Goal: Task Accomplishment & Management: Manage account settings

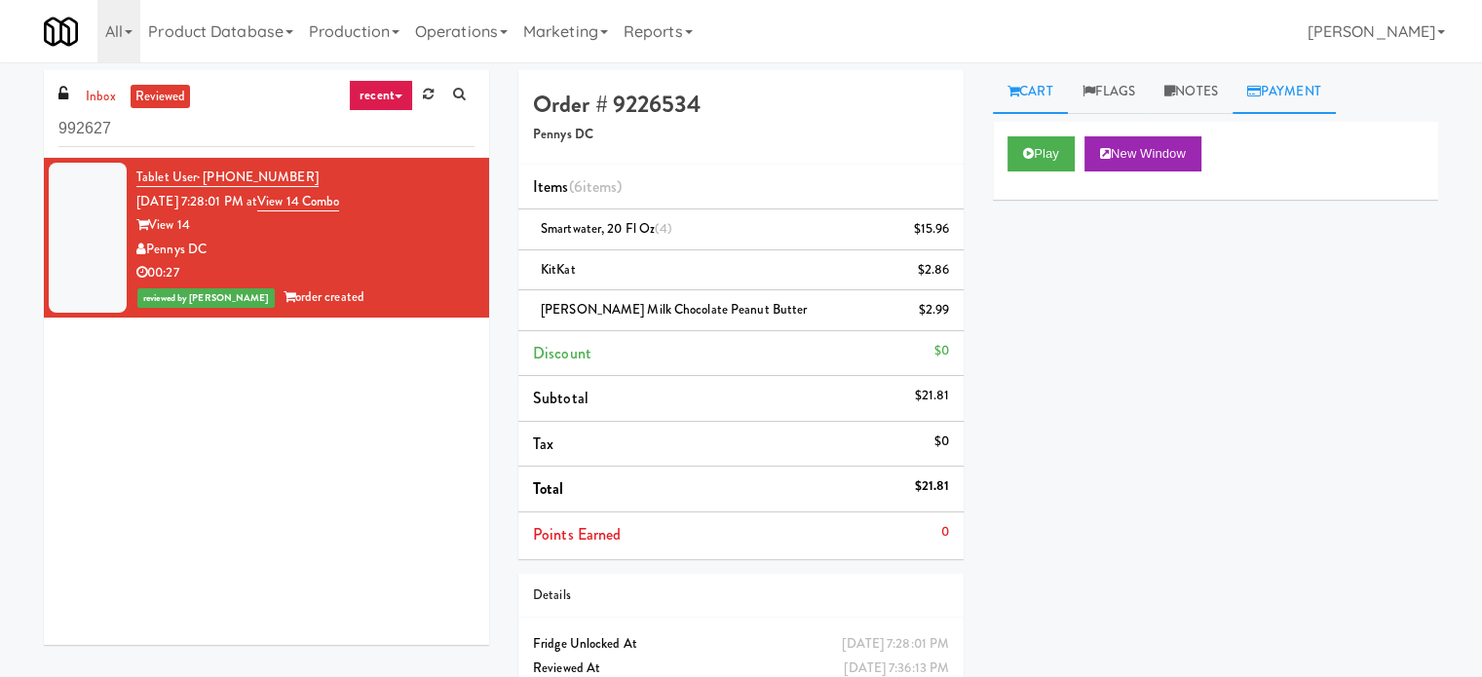
click at [1315, 107] on link "Payment" at bounding box center [1283, 92] width 103 height 44
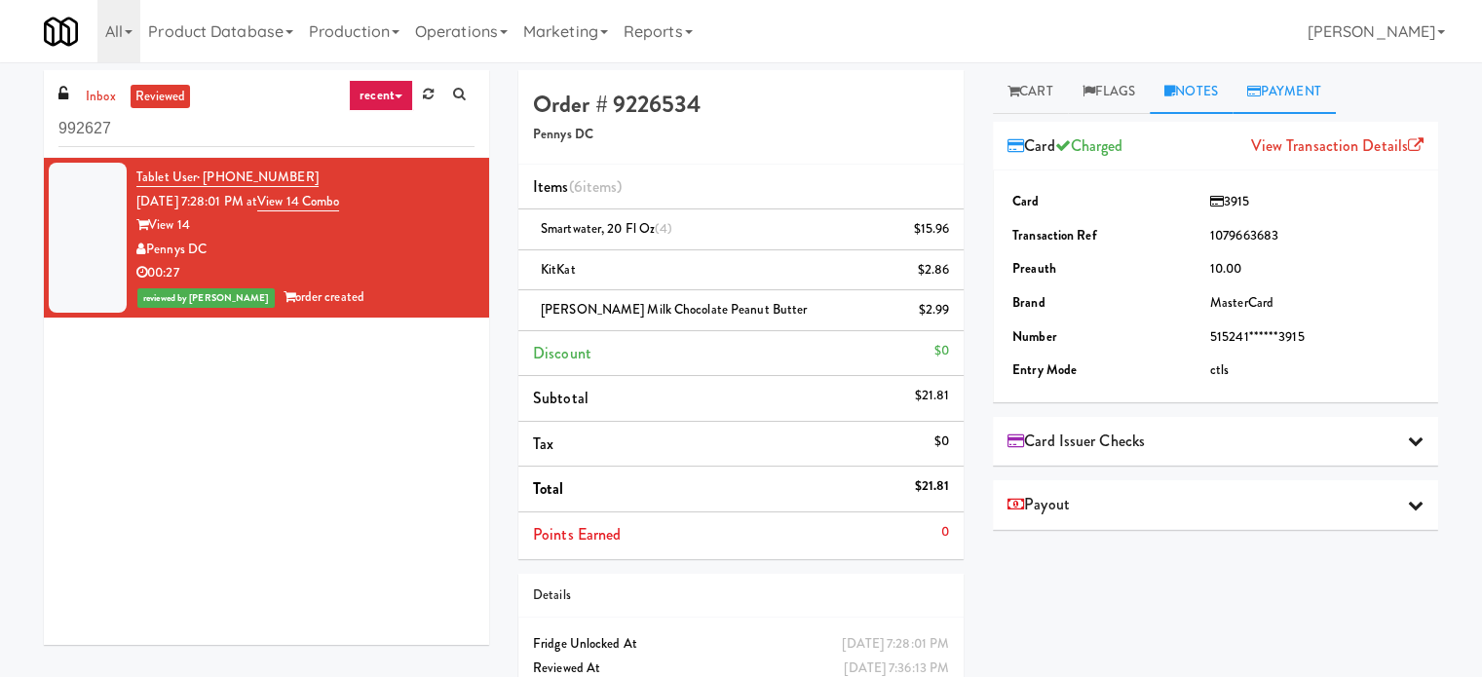
click at [1192, 108] on link "Notes" at bounding box center [1191, 92] width 83 height 44
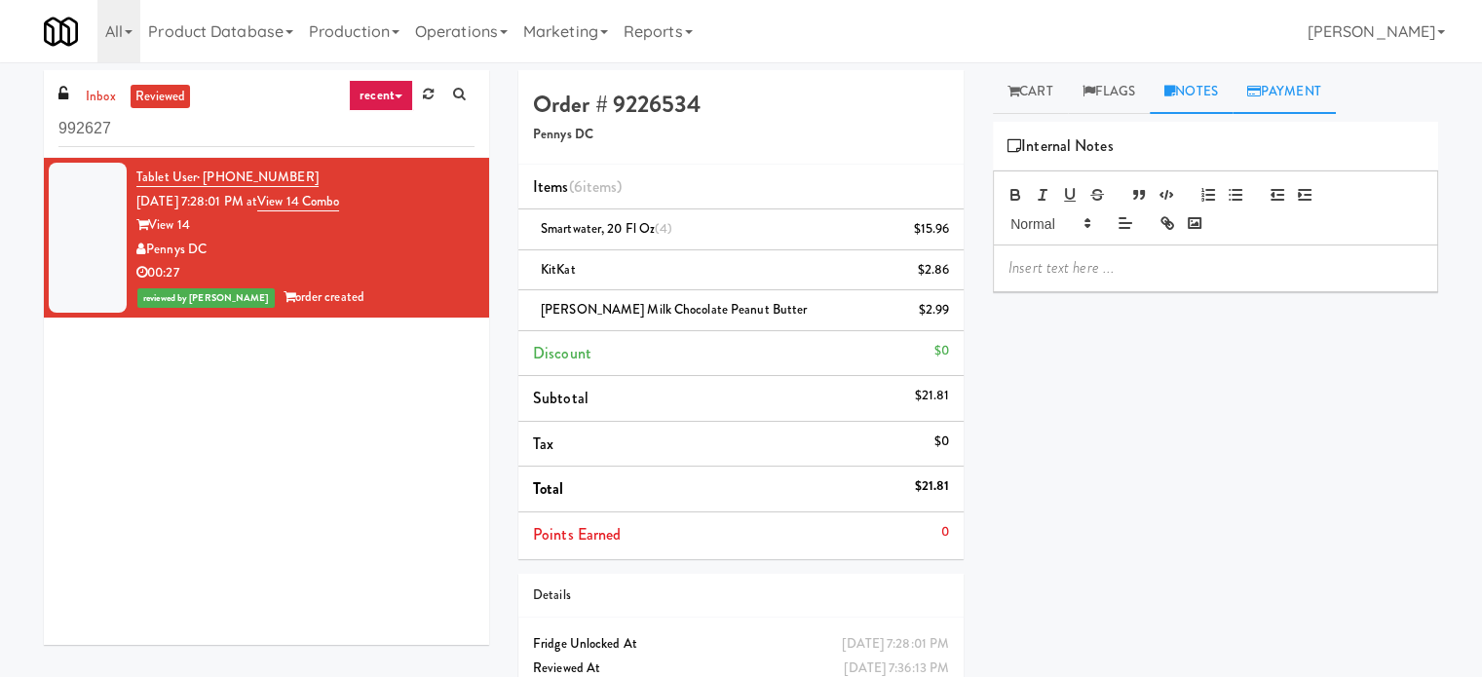
click at [1284, 104] on link "Payment" at bounding box center [1283, 92] width 103 height 44
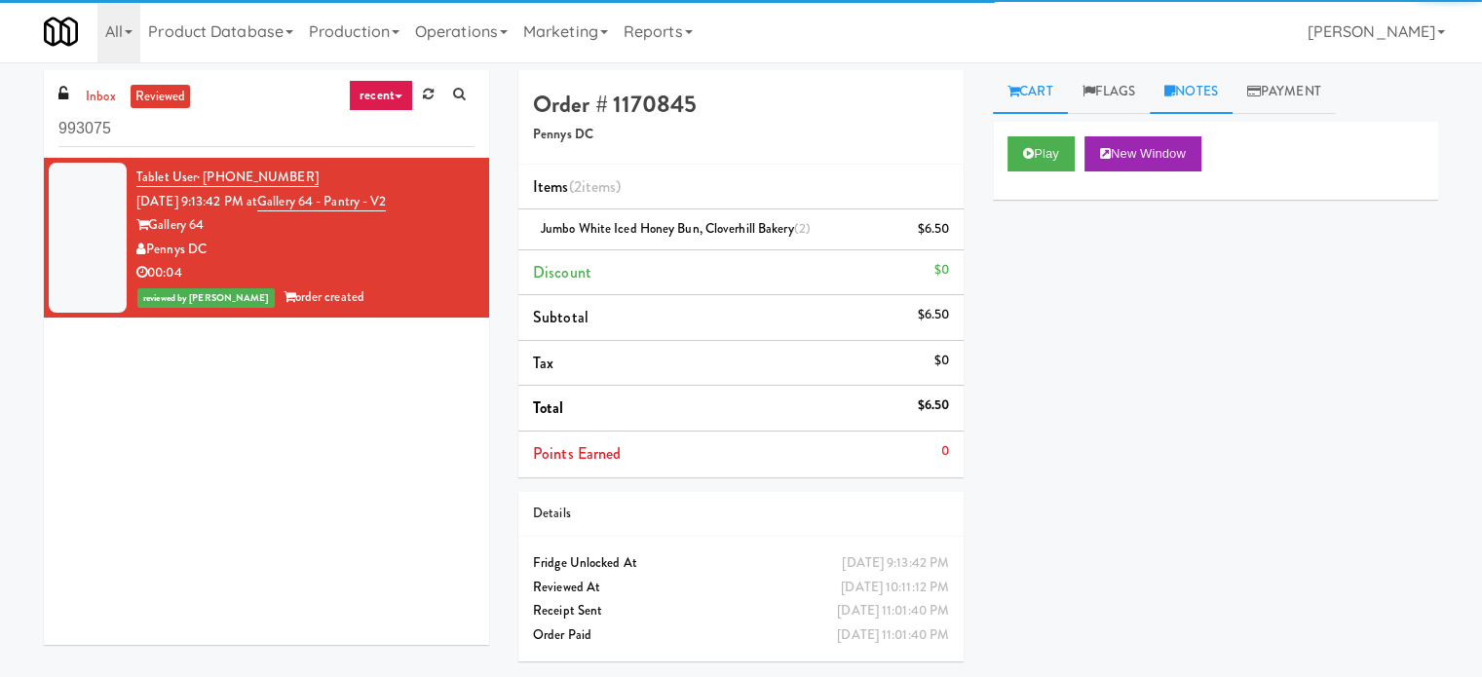
click at [1224, 96] on link "Notes" at bounding box center [1191, 92] width 83 height 44
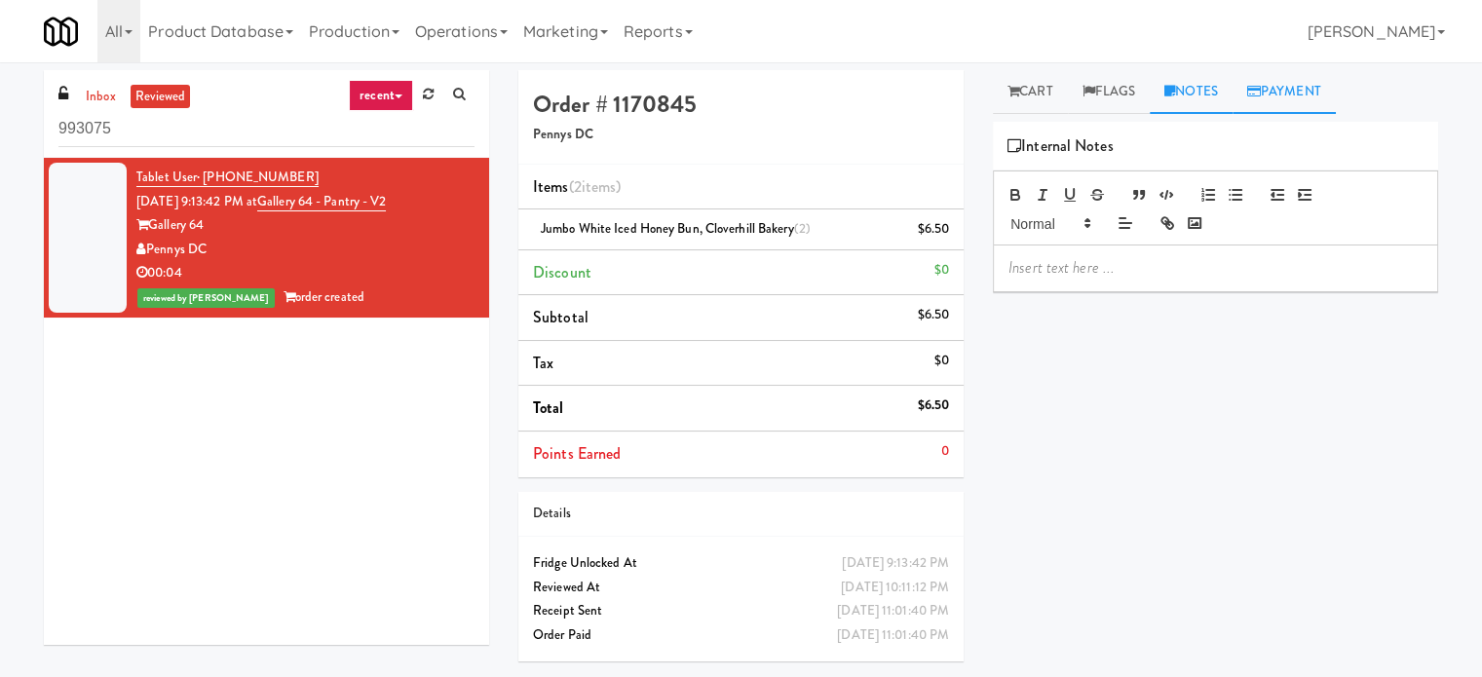
click at [1273, 100] on link "Payment" at bounding box center [1283, 92] width 103 height 44
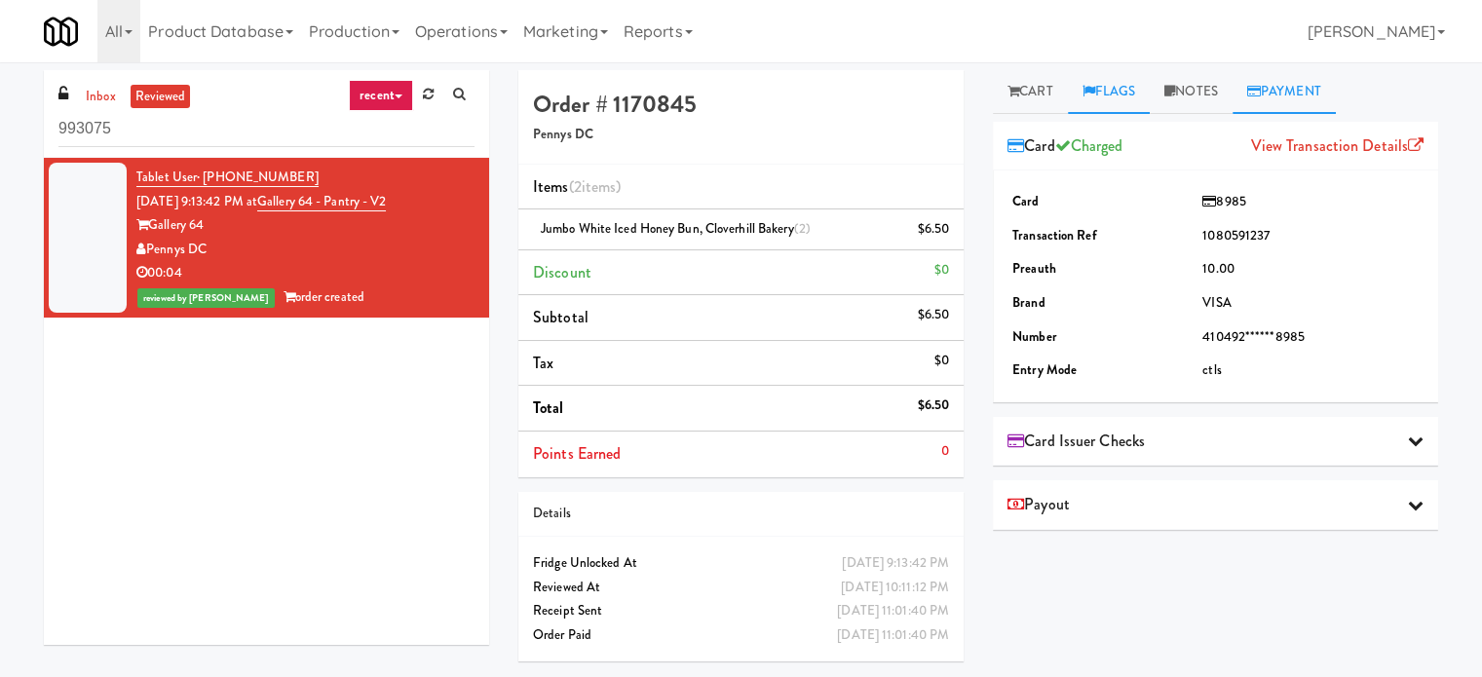
click at [1096, 89] on link "Flags" at bounding box center [1109, 92] width 83 height 44
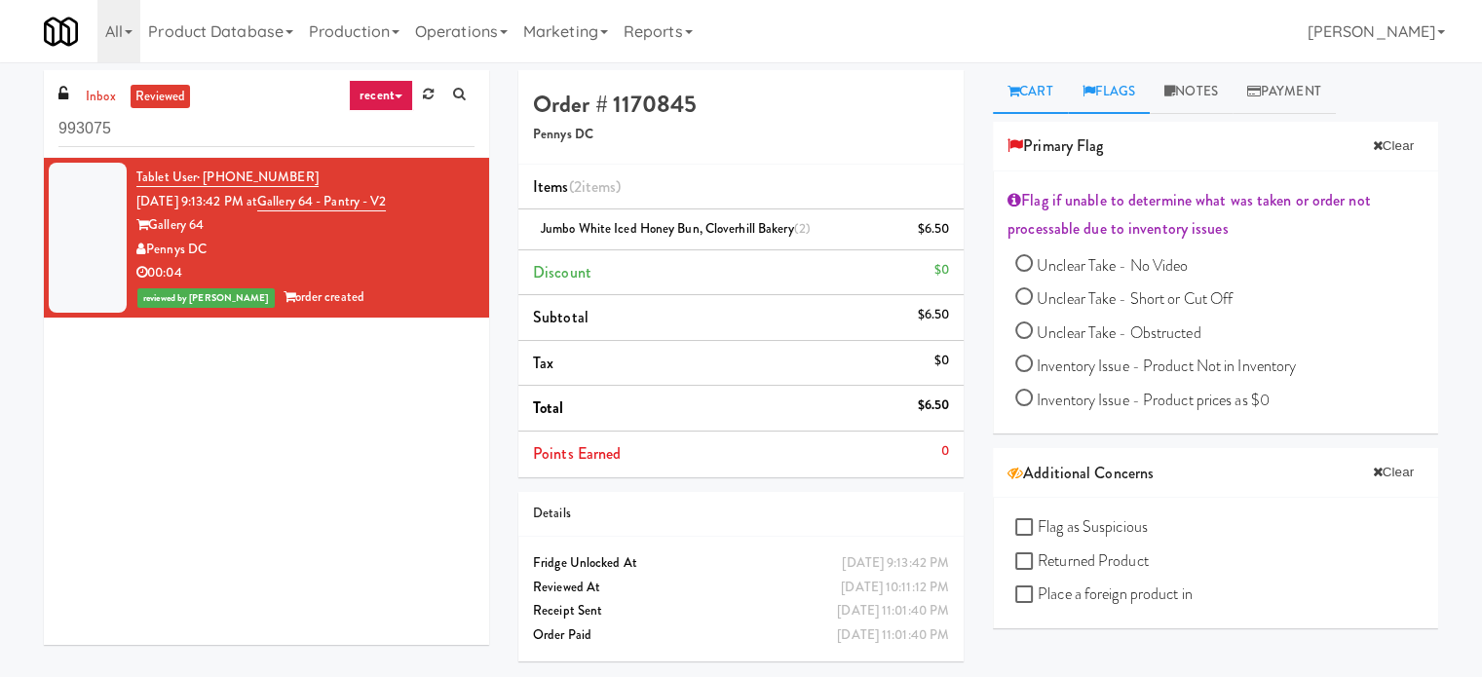
click at [1052, 94] on link "Cart" at bounding box center [1030, 92] width 75 height 44
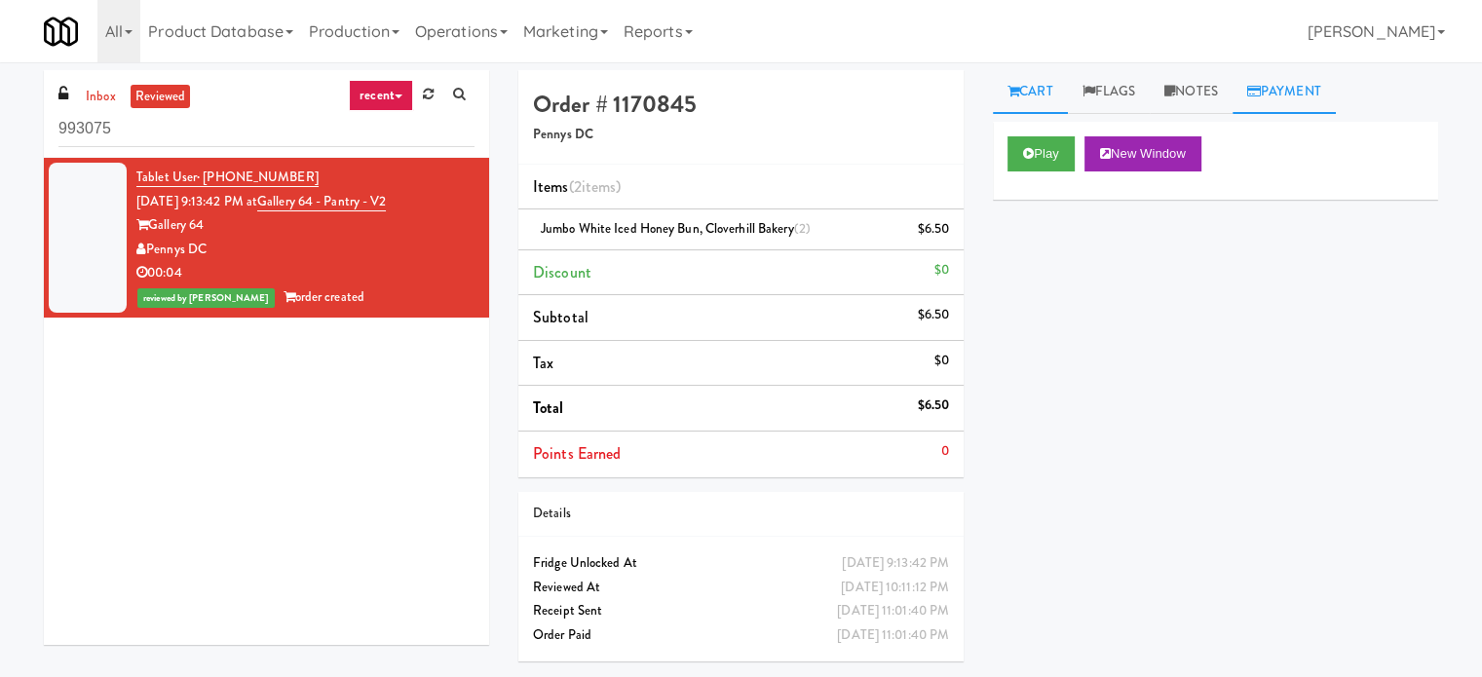
click at [1326, 98] on link "Payment" at bounding box center [1283, 92] width 103 height 44
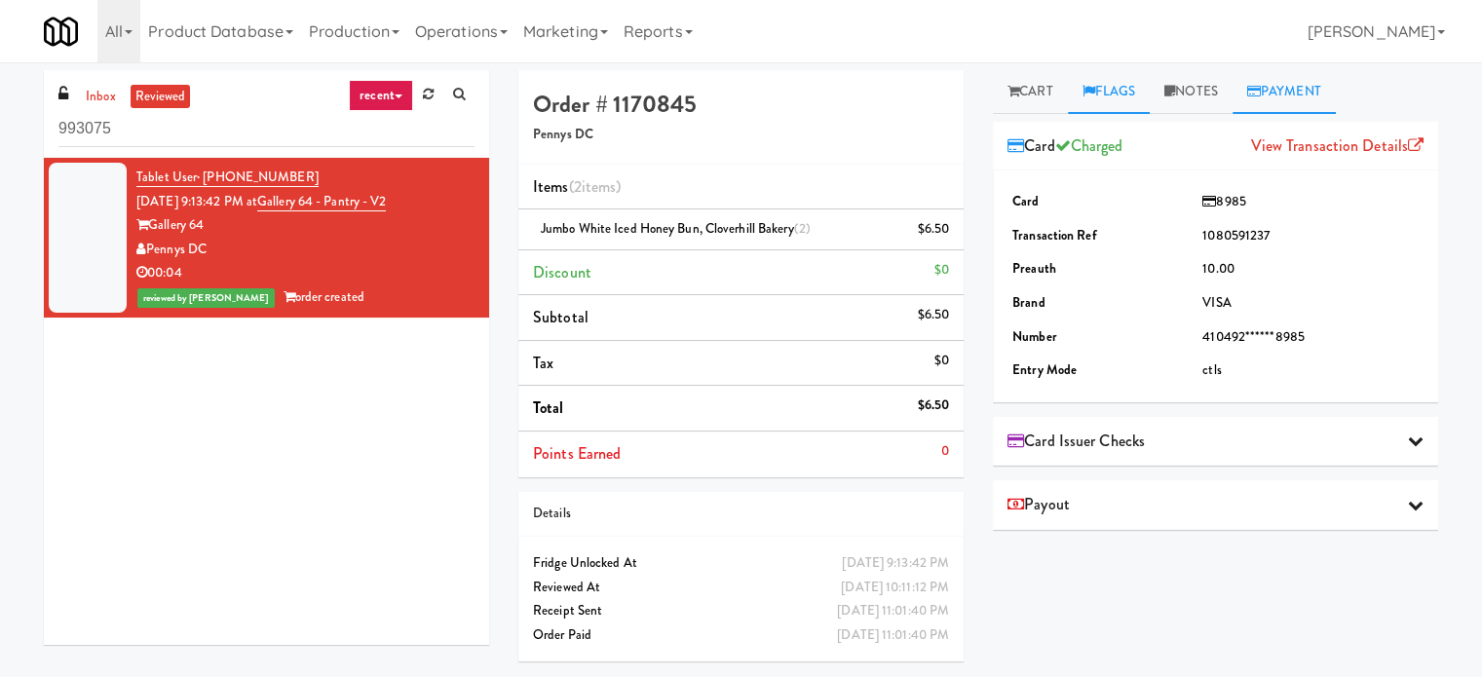
click at [1151, 96] on link "Flags" at bounding box center [1109, 92] width 83 height 44
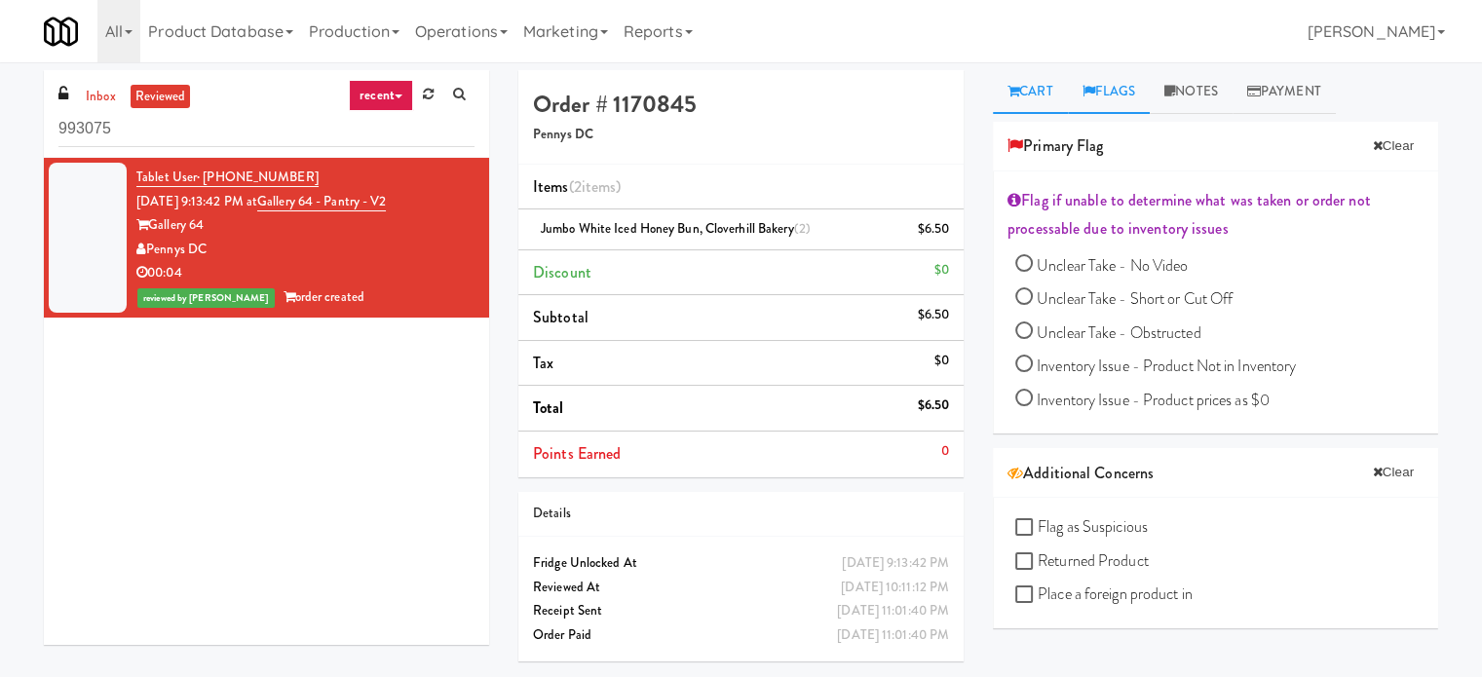
click at [1036, 89] on link "Cart" at bounding box center [1030, 92] width 75 height 44
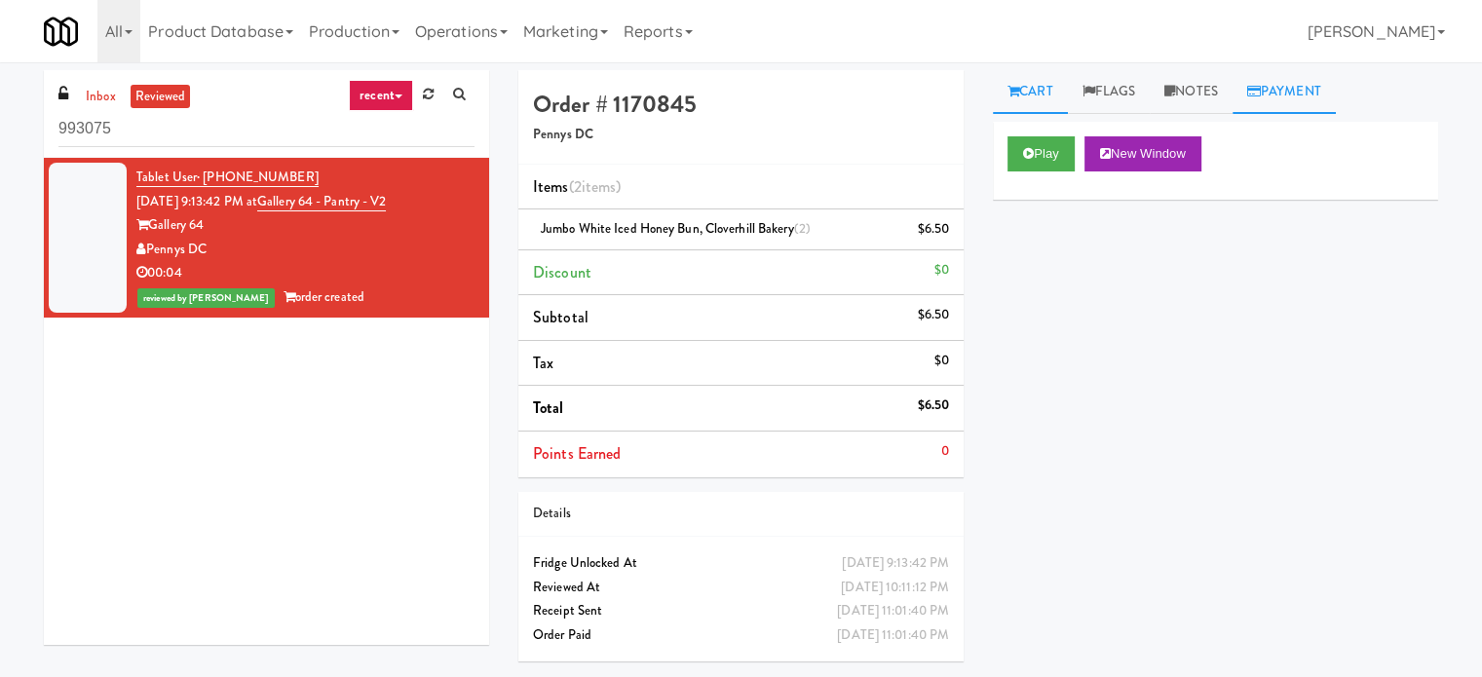
click at [1293, 95] on link "Payment" at bounding box center [1283, 92] width 103 height 44
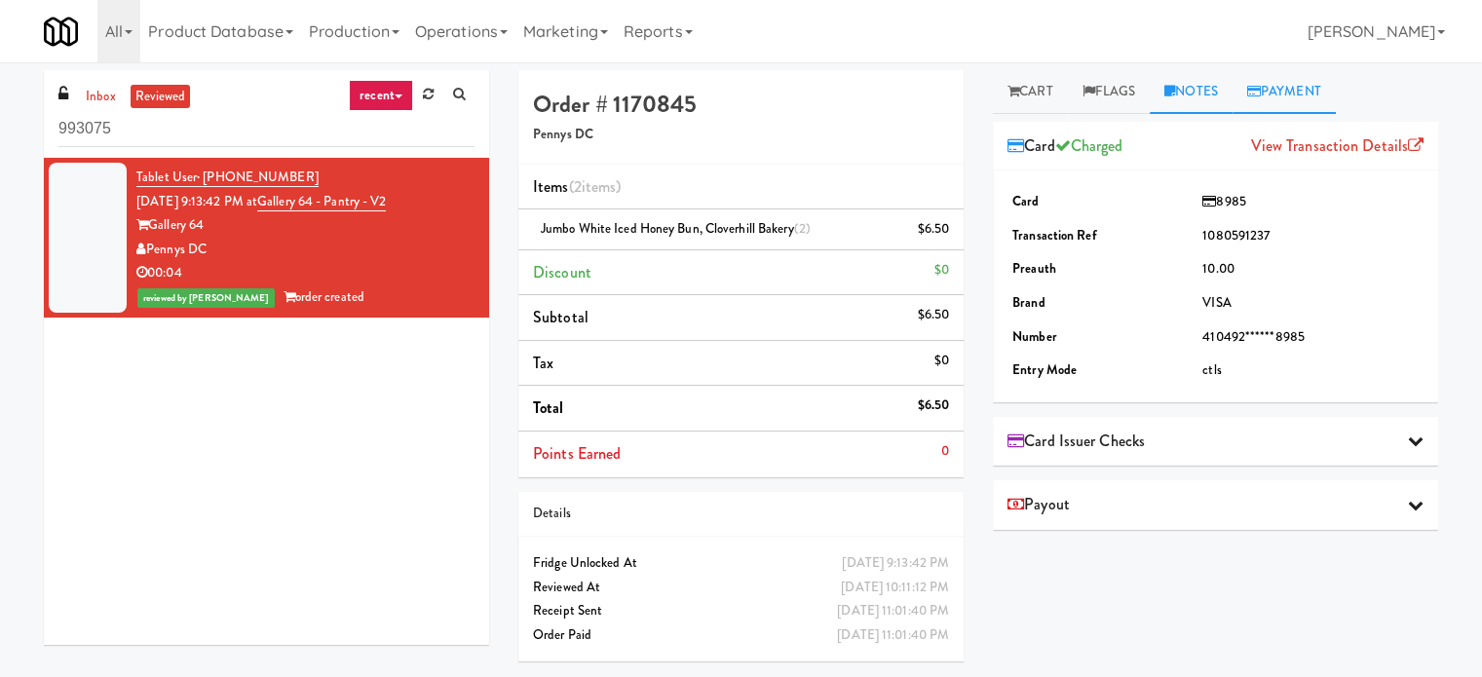
click at [1220, 85] on link "Notes" at bounding box center [1191, 92] width 83 height 44
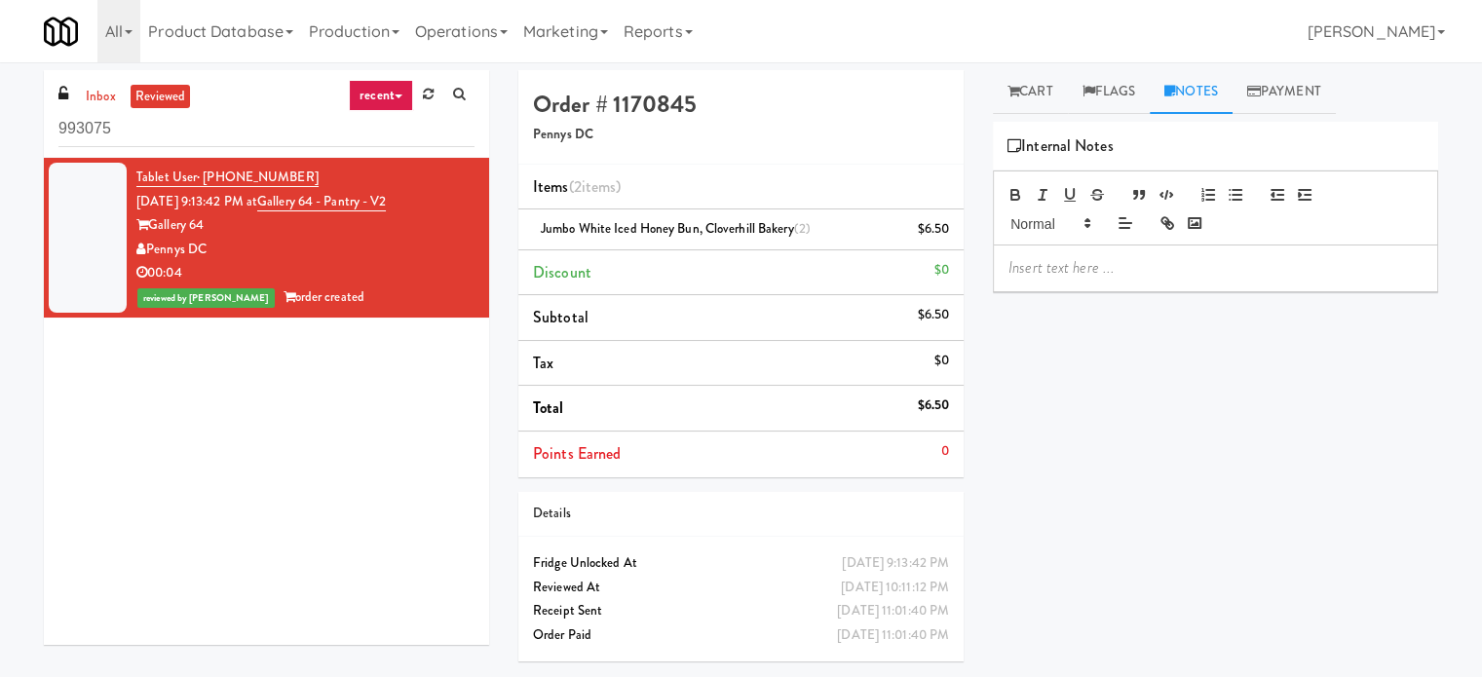
click at [1107, 276] on p at bounding box center [1215, 267] width 414 height 21
